Goal: Information Seeking & Learning: Learn about a topic

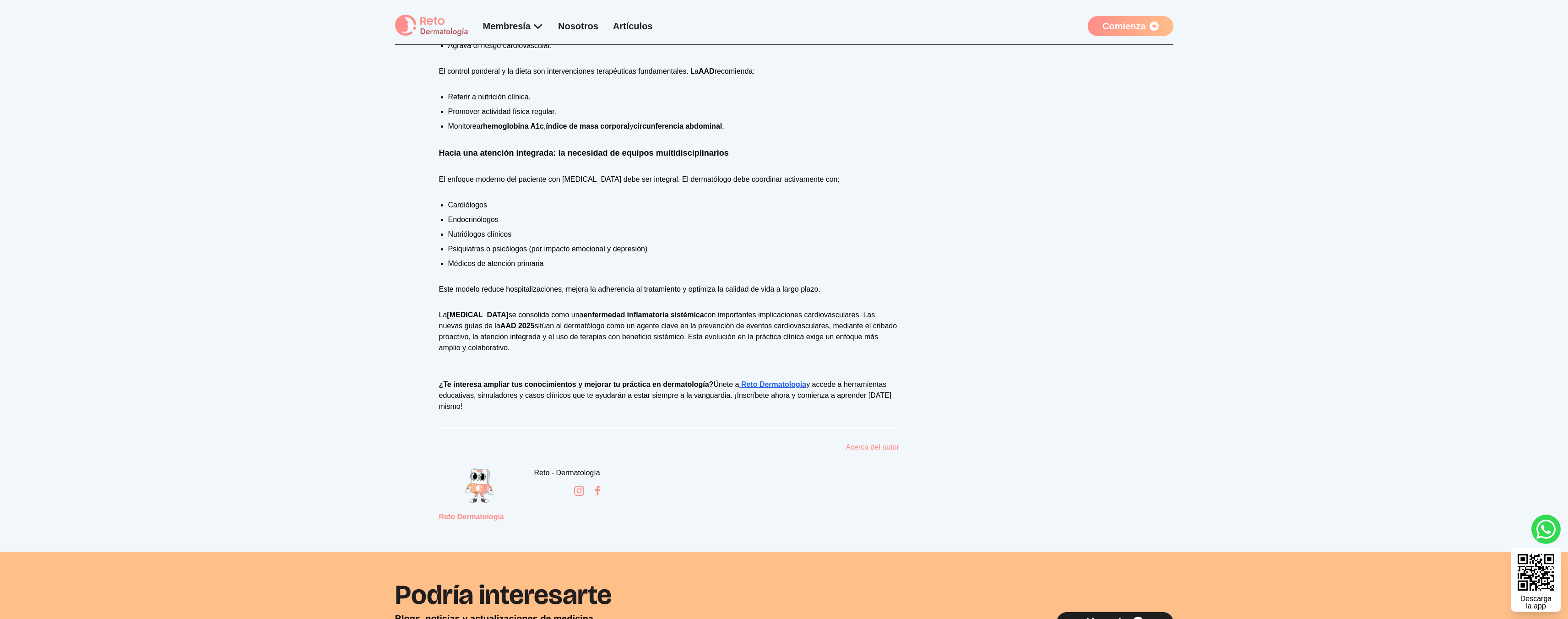
scroll to position [1482, 0]
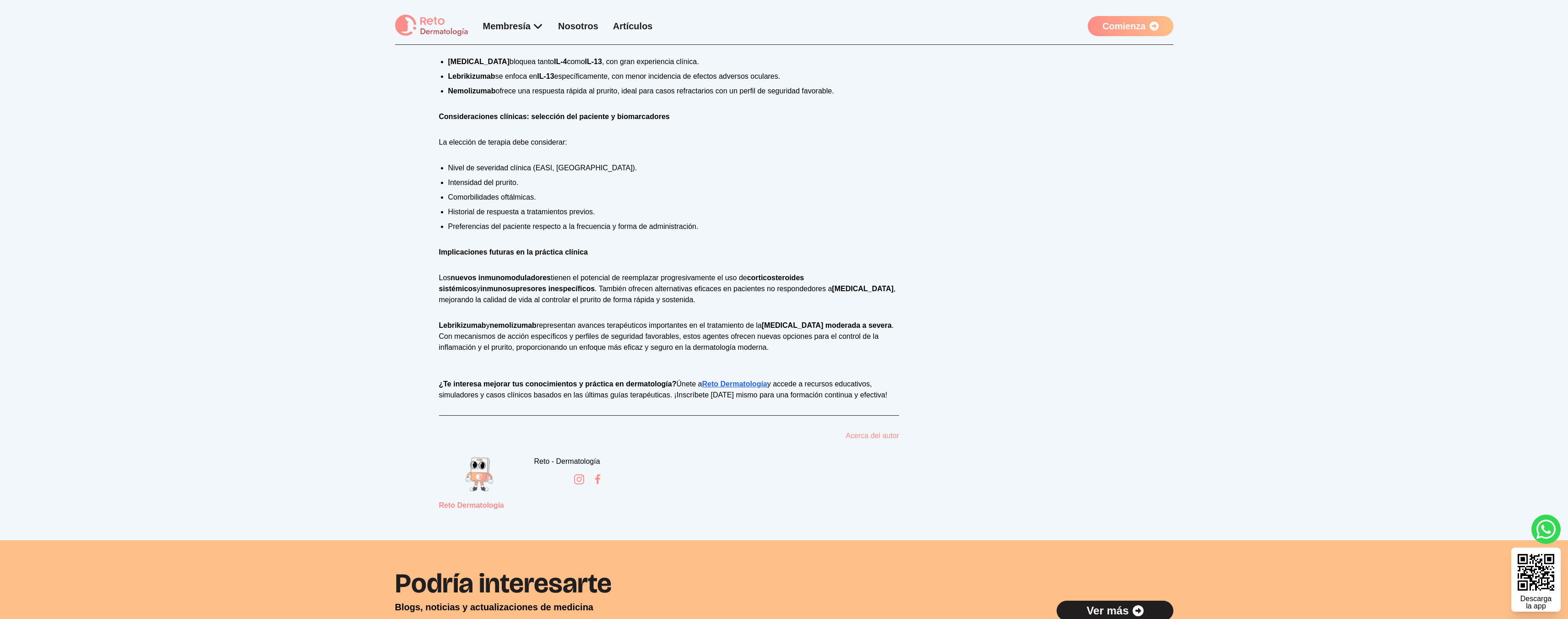
scroll to position [941, 0]
